Goal: Information Seeking & Learning: Learn about a topic

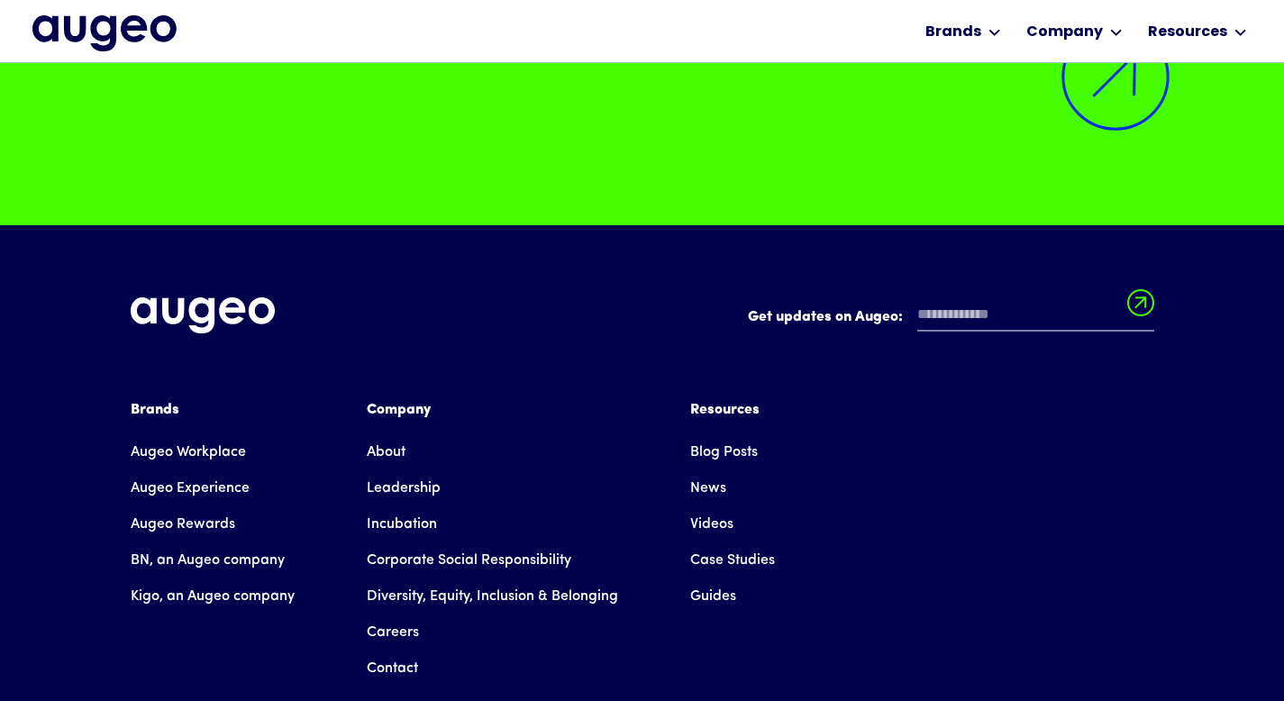
scroll to position [14311, 0]
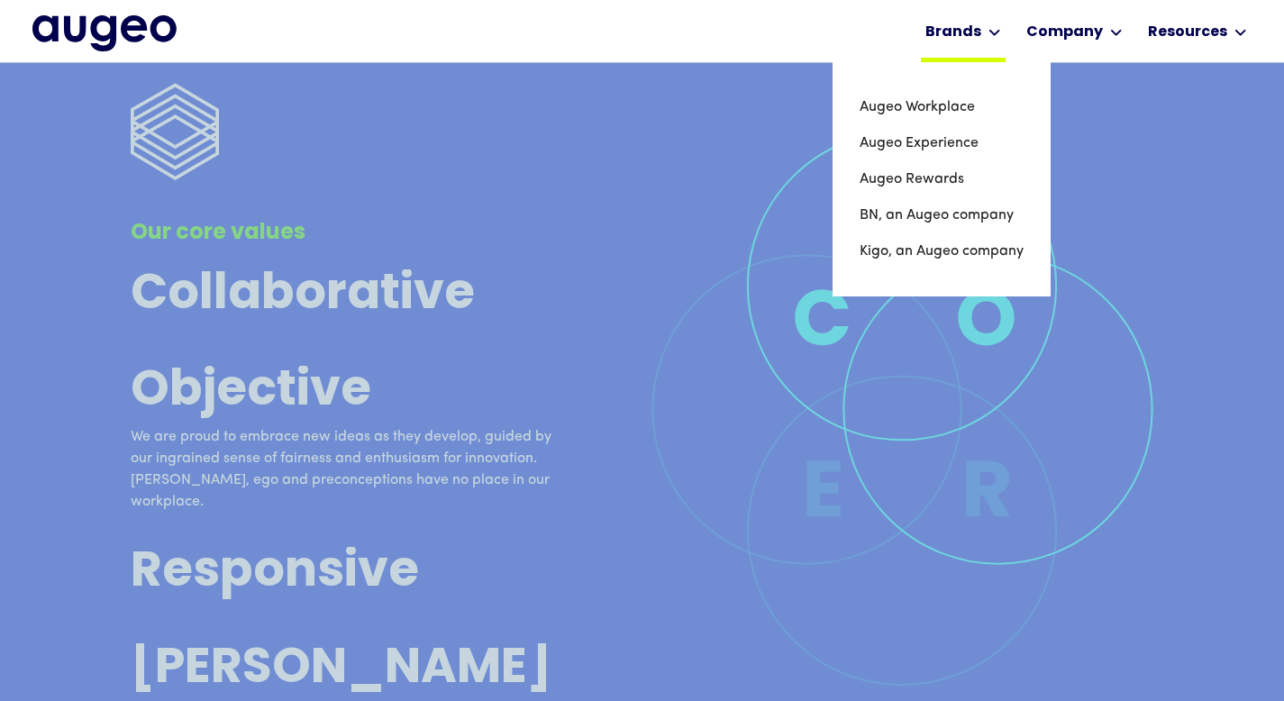
scroll to position [4407, 0]
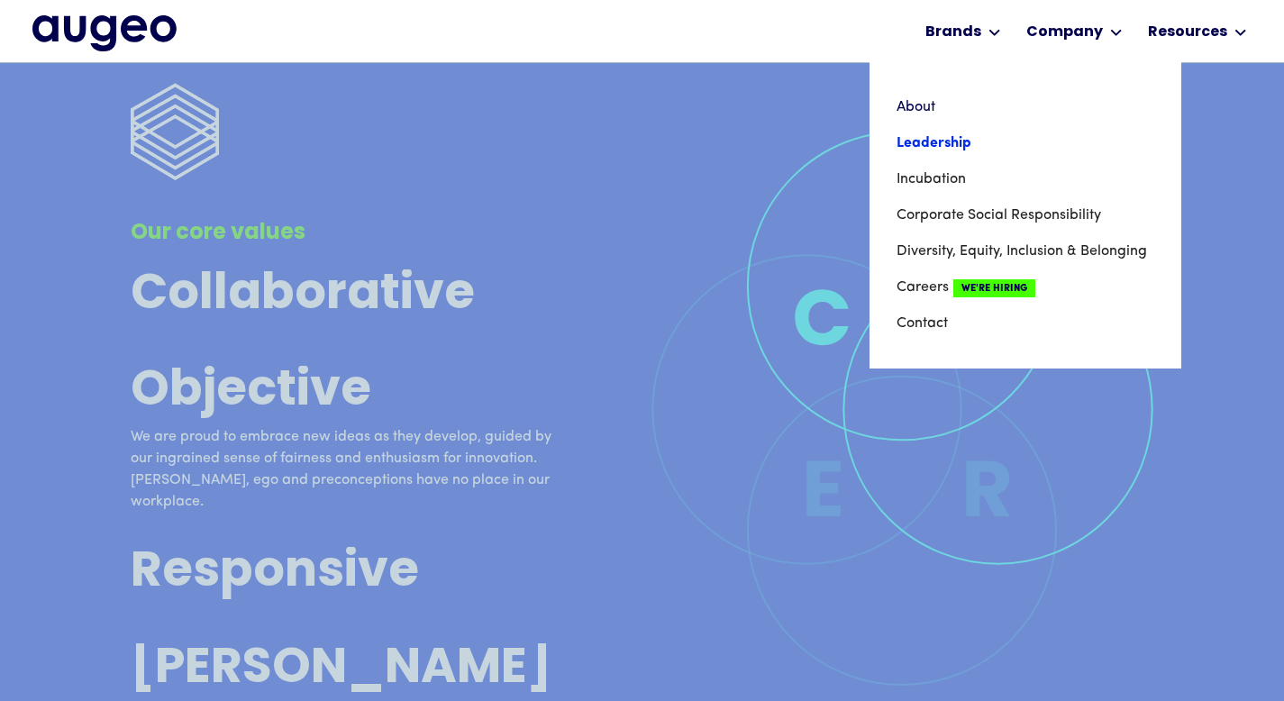
click at [944, 141] on link "Leadership" at bounding box center [1026, 143] width 258 height 36
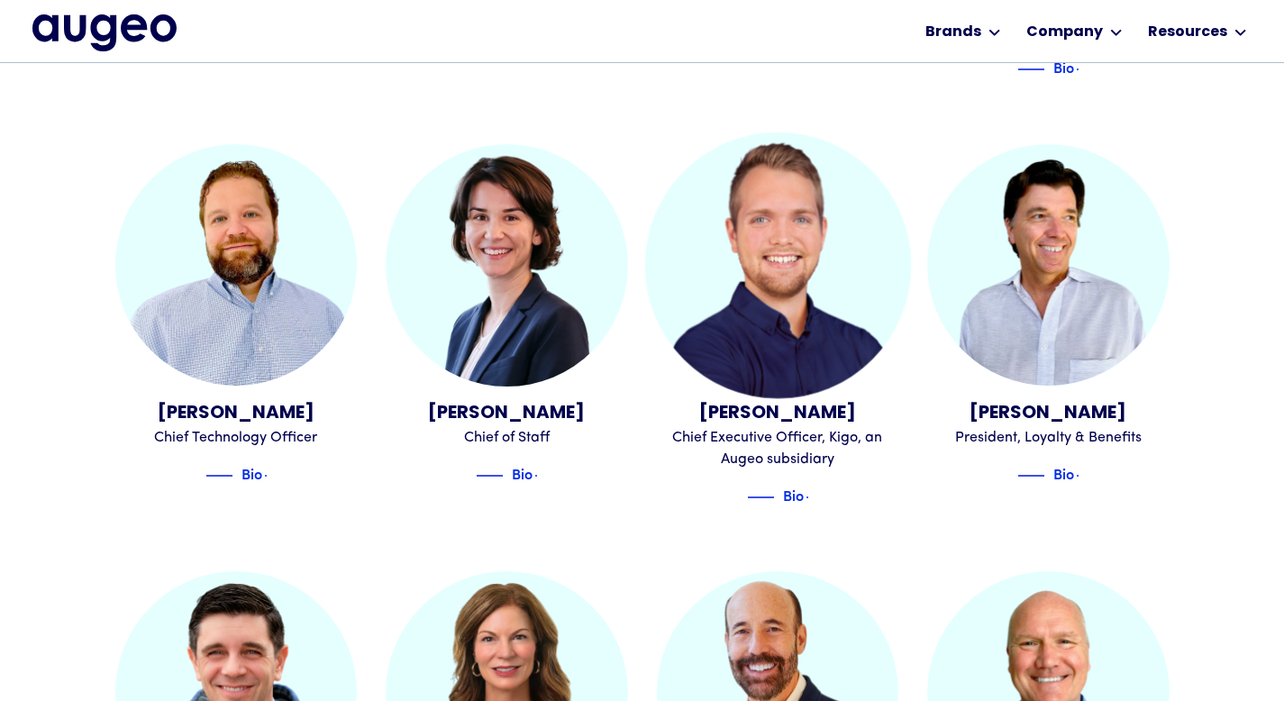
scroll to position [951, 0]
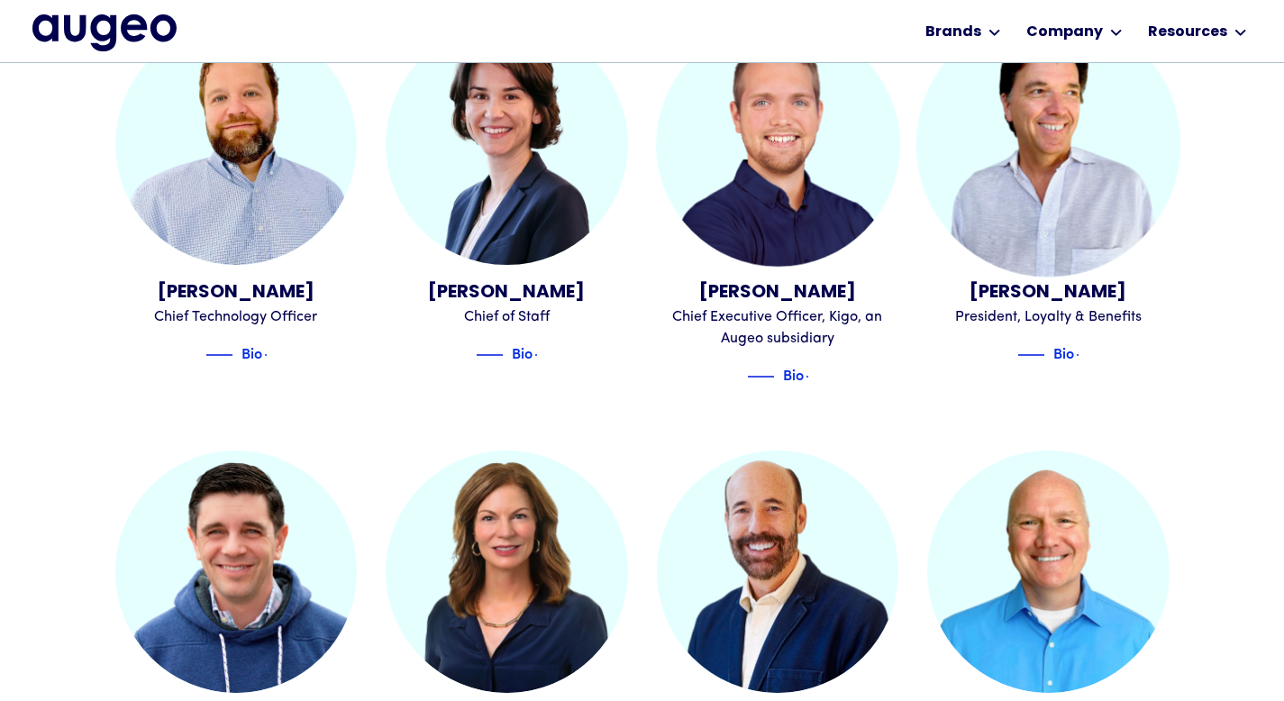
drag, startPoint x: 1026, startPoint y: 217, endPoint x: 1017, endPoint y: 220, distance: 9.4
click at [1026, 217] on img at bounding box center [1048, 144] width 264 height 264
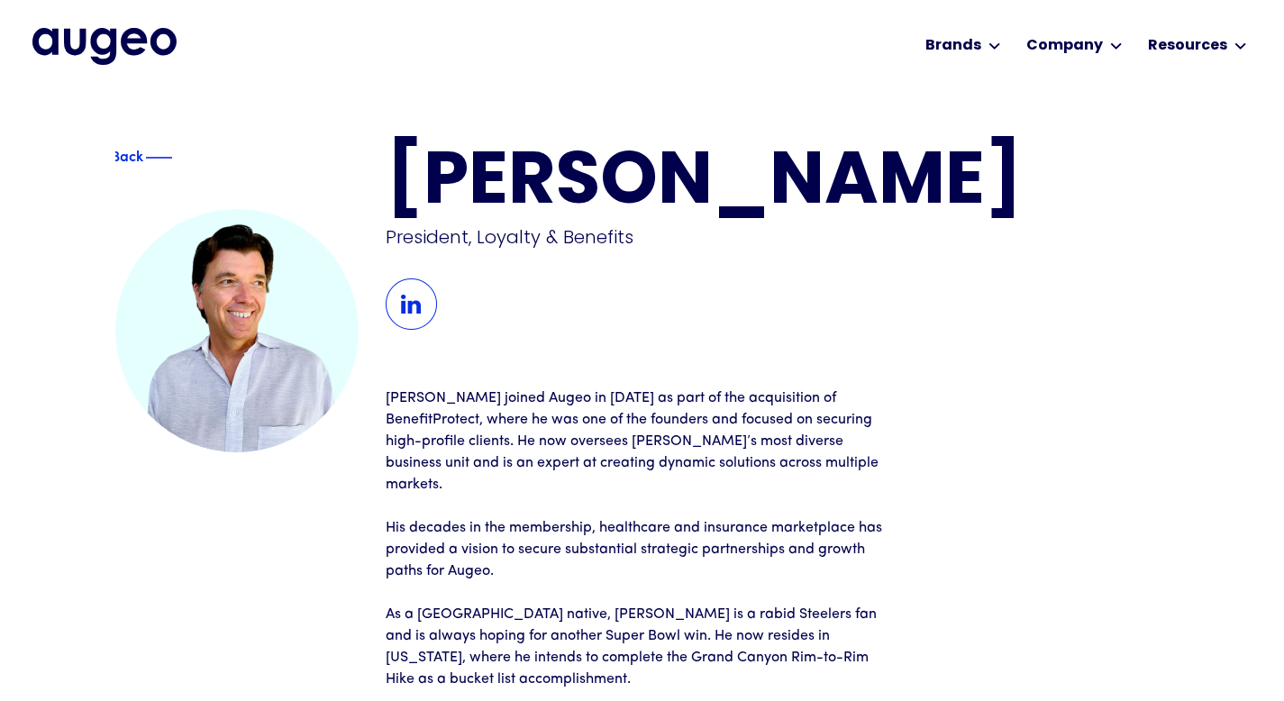
click at [426, 311] on img at bounding box center [411, 303] width 51 height 51
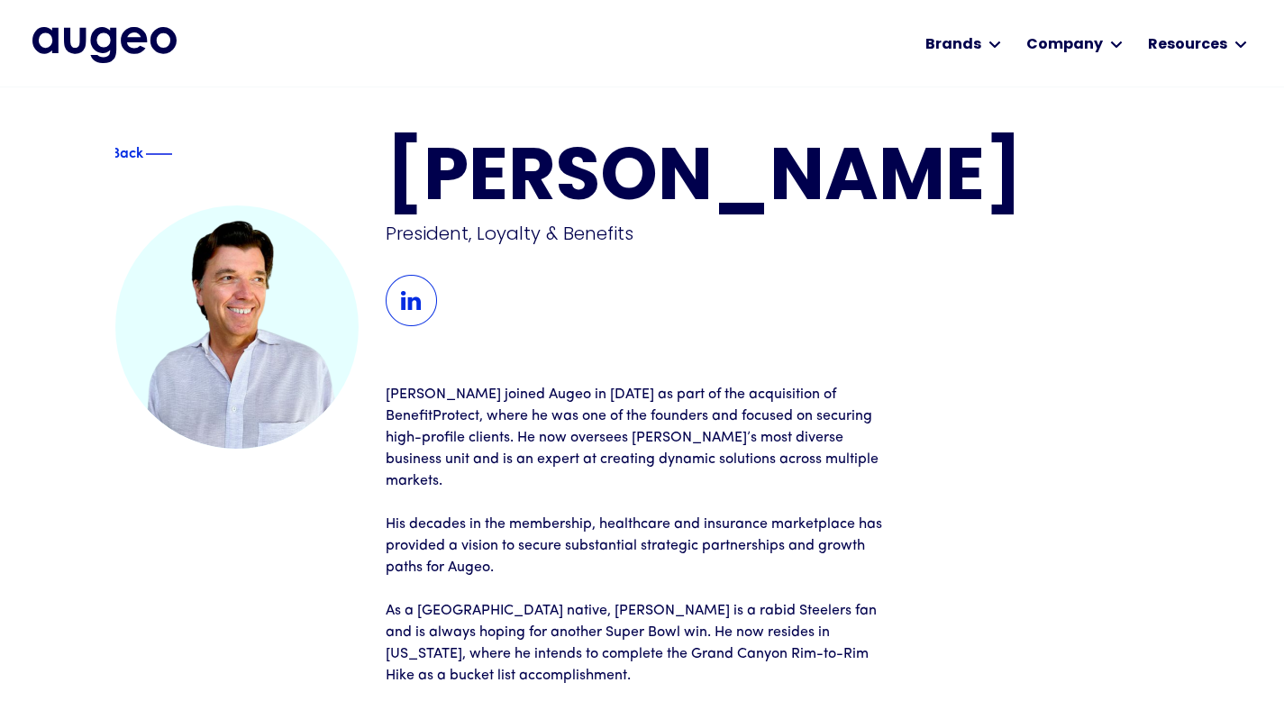
scroll to position [1, 0]
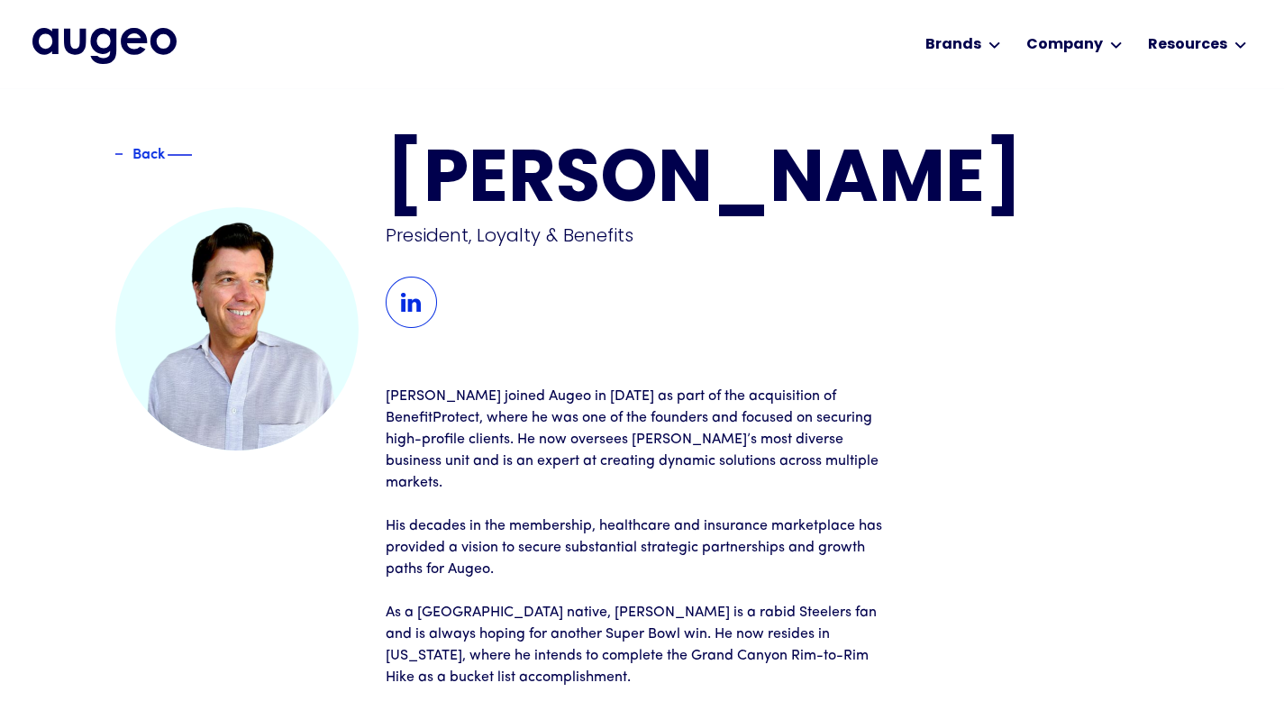
click at [141, 145] on div "Back Tim Miller President, Loyalty & Benefits Tim joined Augeo in 2008 as part …" at bounding box center [642, 445] width 1054 height 715
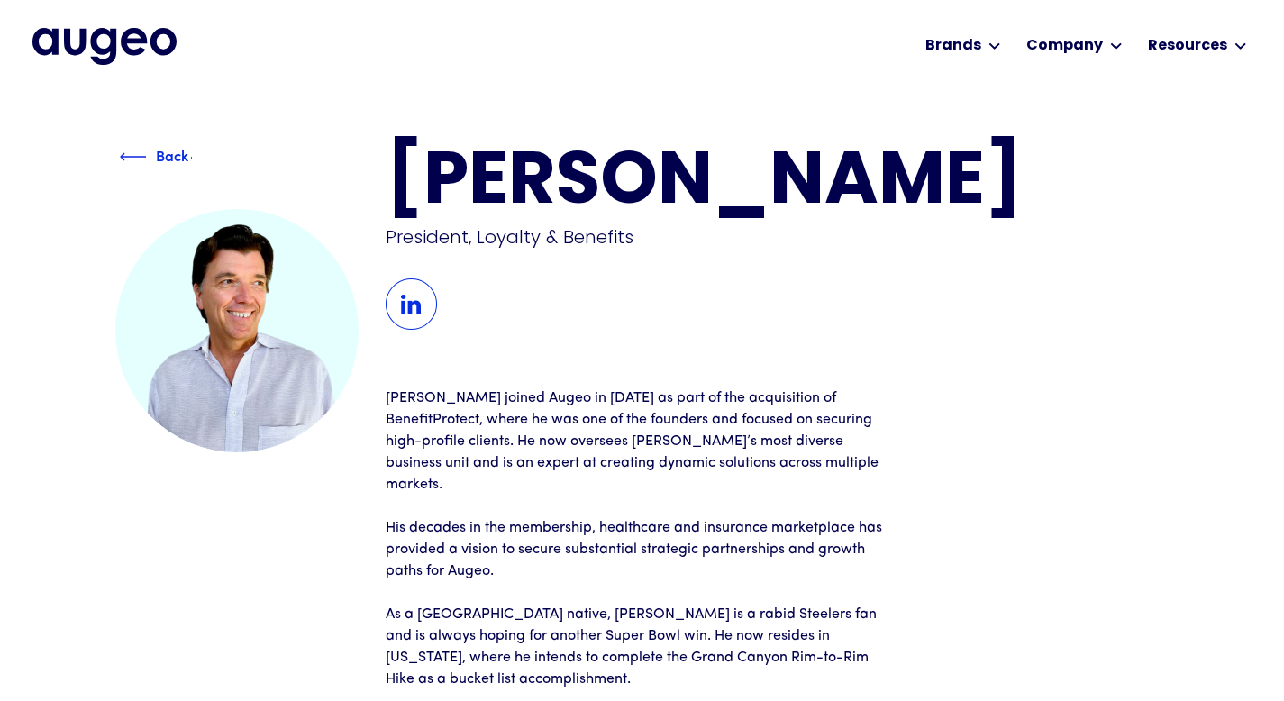
click at [137, 158] on img at bounding box center [133, 157] width 27 height 22
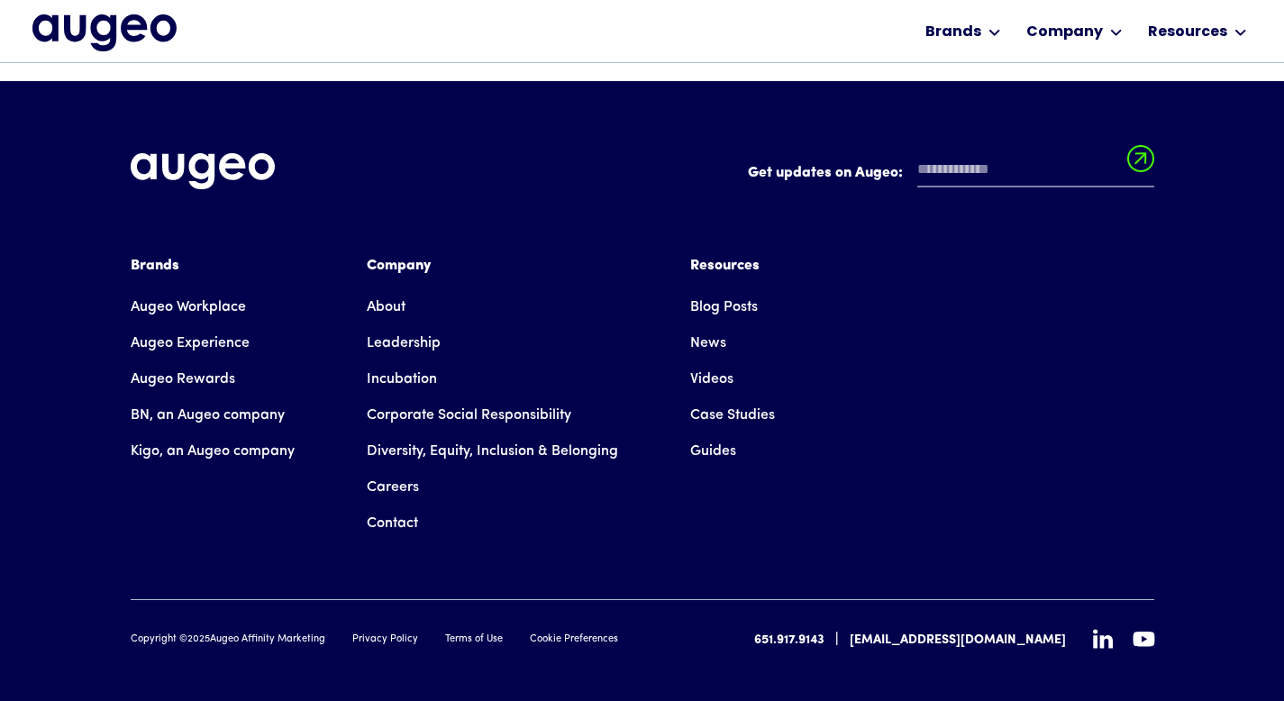
scroll to position [2717, 0]
click at [389, 469] on link "Careers" at bounding box center [393, 487] width 52 height 36
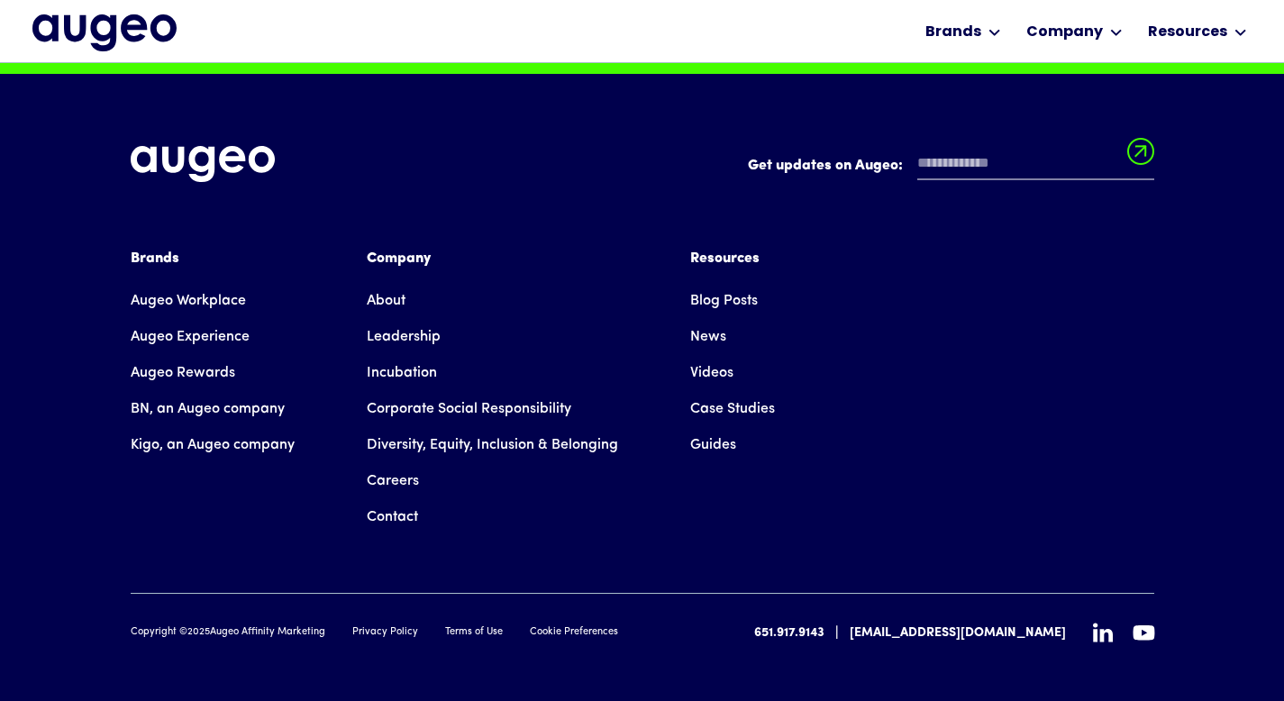
scroll to position [4648, 0]
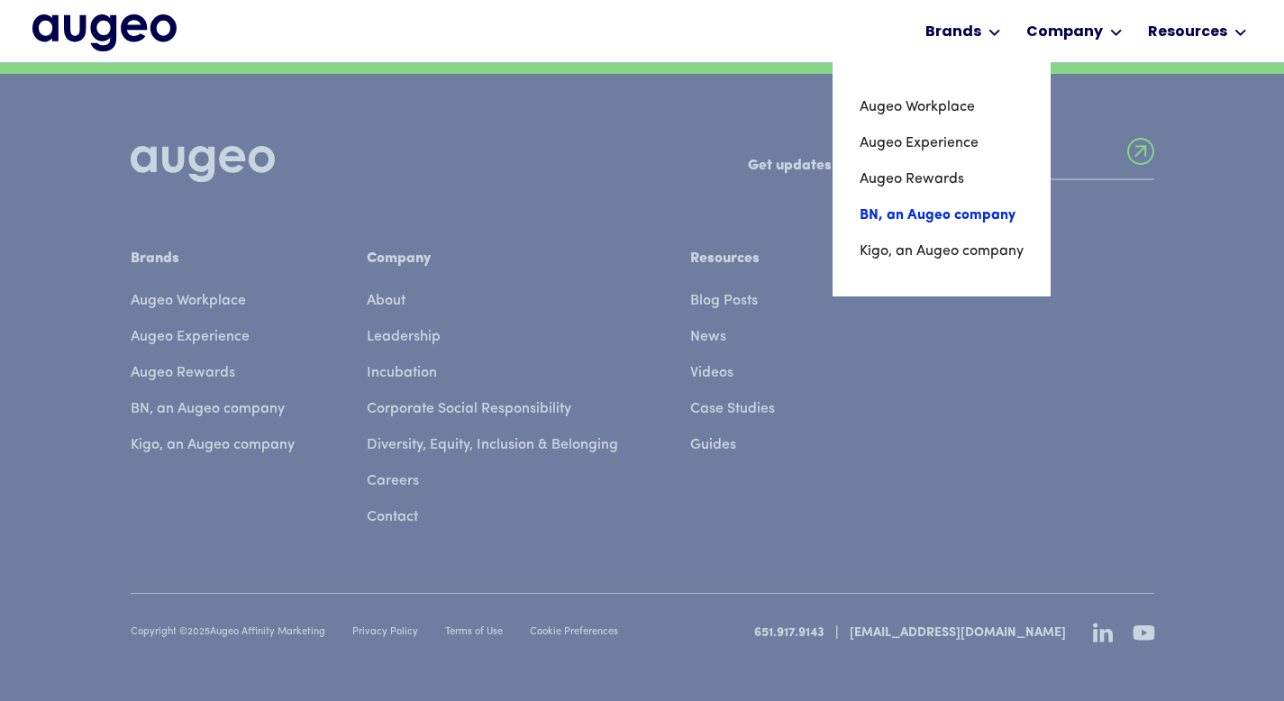
click at [917, 201] on link "BN, an Augeo company" at bounding box center [942, 215] width 164 height 36
